Goal: Find specific page/section: Find specific page/section

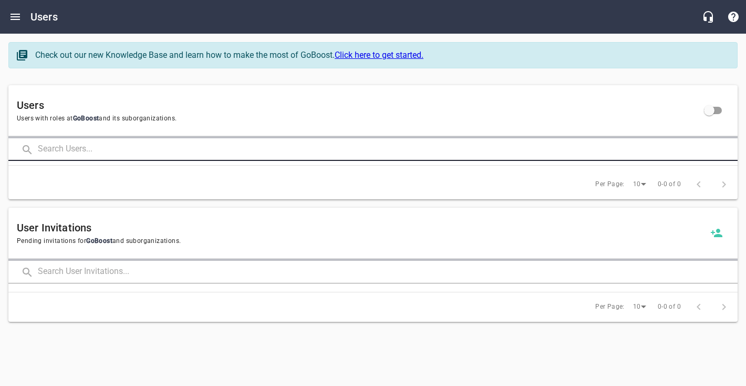
click at [95, 139] on input "text" at bounding box center [388, 149] width 700 height 23
click button at bounding box center [0, 0] width 0 height 0
type input "[PERSON_NAME]"
click button at bounding box center [0, 0] width 0 height 0
click at [59, 150] on input "[PERSON_NAME]" at bounding box center [373, 149] width 670 height 23
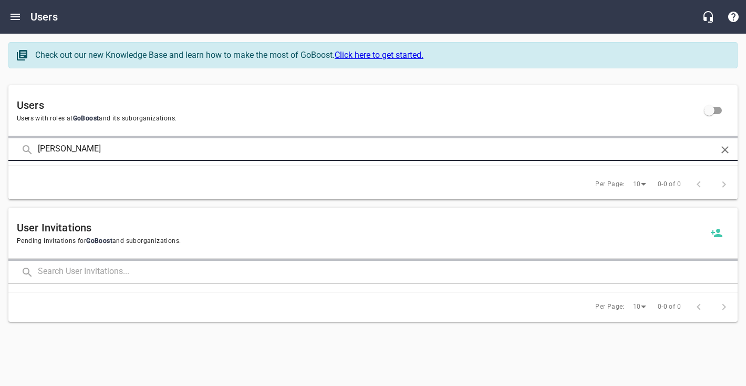
click at [70, 150] on input "[PERSON_NAME]" at bounding box center [373, 149] width 670 height 23
click button at bounding box center [0, 0] width 0 height 0
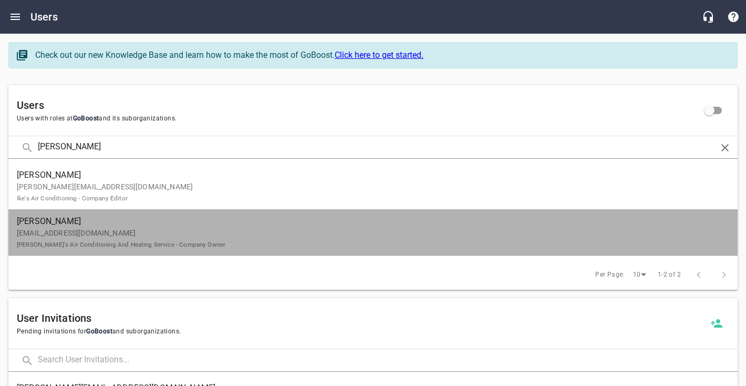
click at [72, 240] on p "[EMAIL_ADDRESS][DOMAIN_NAME] [PERSON_NAME]'s Air Conditioning And Heating Servi…" at bounding box center [369, 238] width 704 height 22
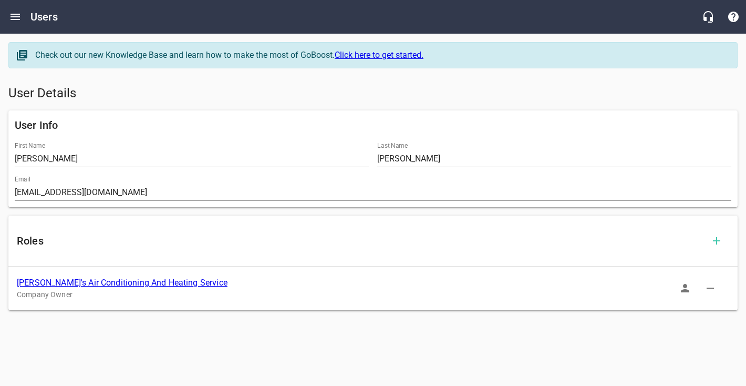
click at [90, 283] on link "[PERSON_NAME]'s Air Conditioning And Heating Service" at bounding box center [122, 282] width 211 height 10
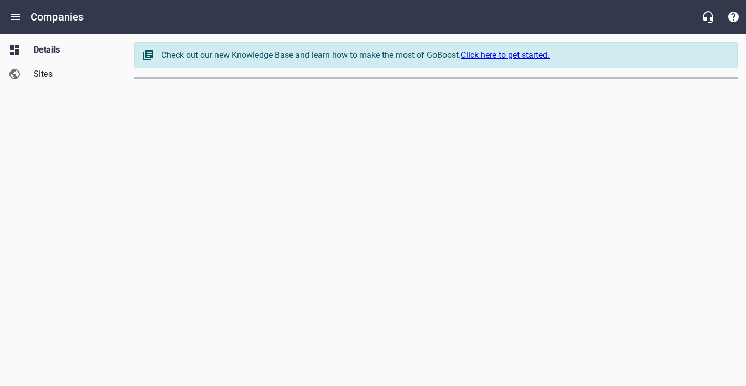
select select "[US_STATE]"
select select "62"
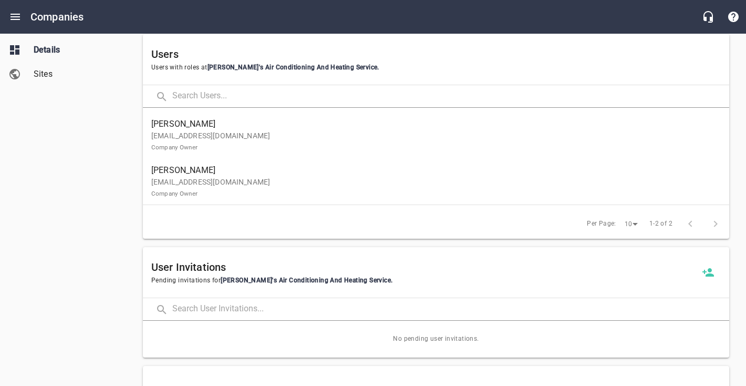
scroll to position [724, 0]
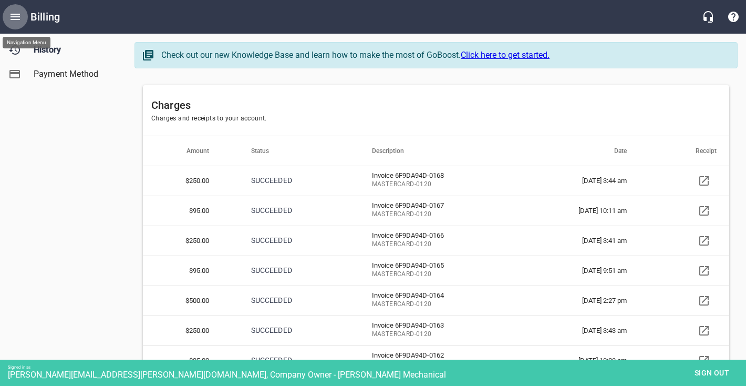
click at [15, 19] on icon "Open drawer" at bounding box center [15, 17] width 9 height 6
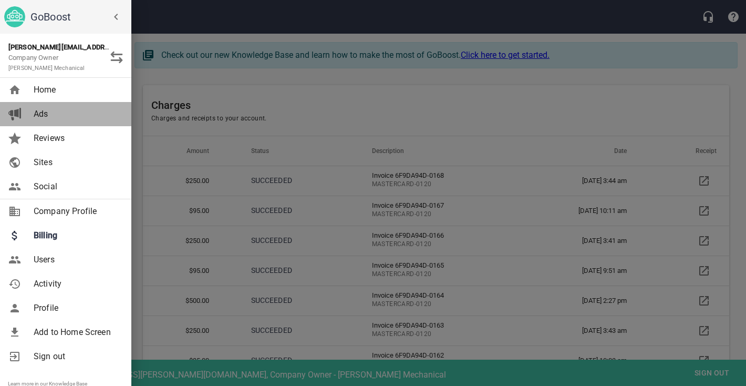
click at [40, 112] on span "Ads" at bounding box center [76, 114] width 85 height 13
